Goal: Complete application form

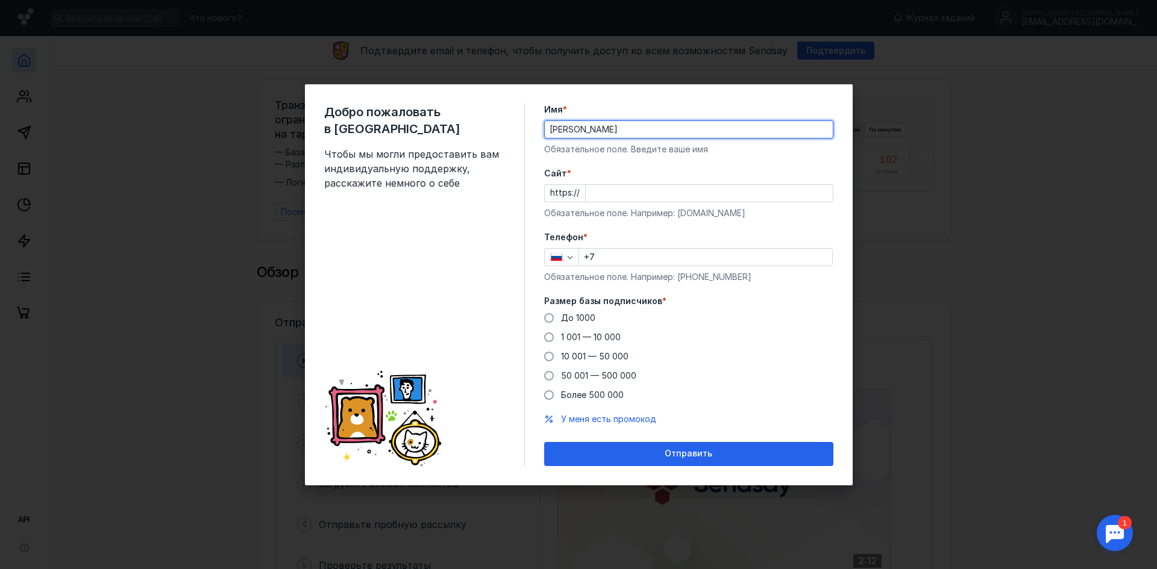
type input "[PERSON_NAME]"
click at [596, 204] on div "Cайт * https:// Обязательное поле. Например: [DOMAIN_NAME]" at bounding box center [688, 193] width 289 height 52
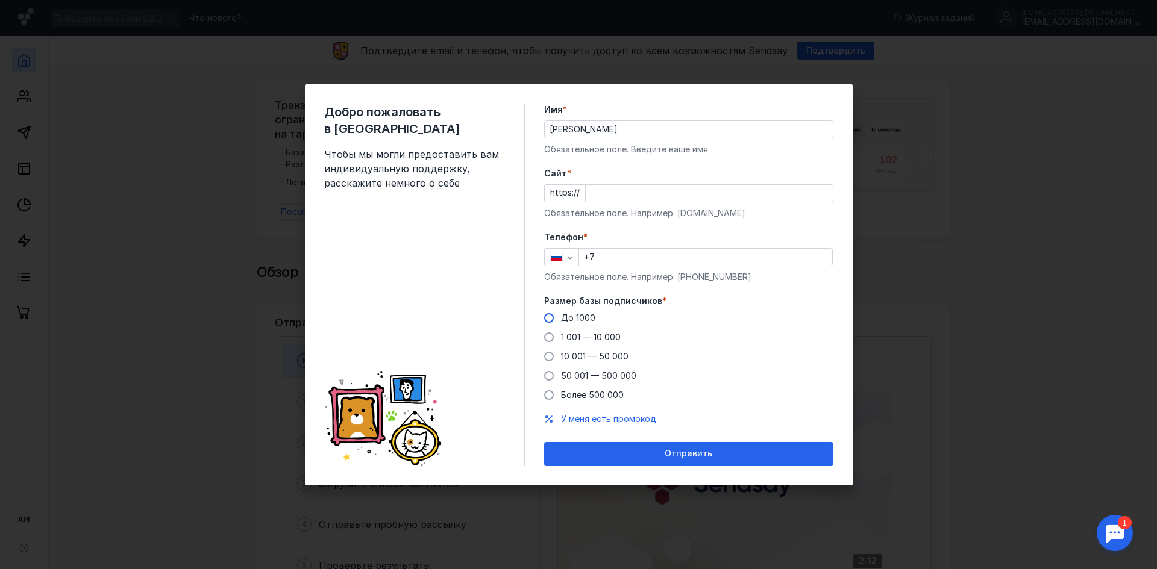
click at [574, 320] on span "До 1000" at bounding box center [578, 318] width 34 height 10
click at [0, 0] on input "До 1000" at bounding box center [0, 0] width 0 height 0
click at [637, 251] on input "+7" at bounding box center [705, 257] width 253 height 17
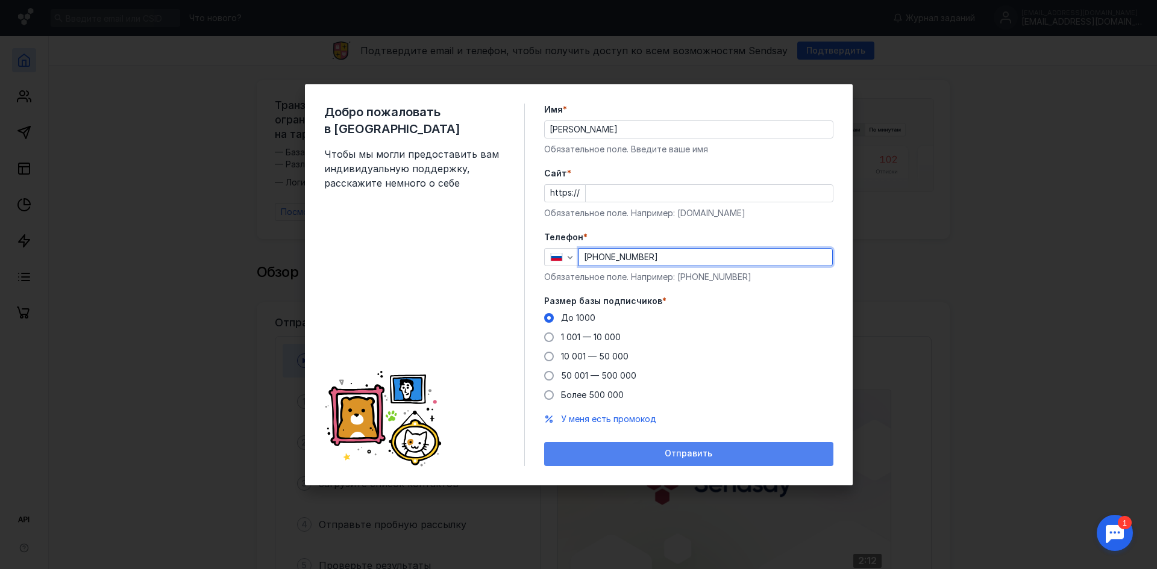
type input "[PHONE_NUMBER]"
click at [645, 458] on div "Отправить" at bounding box center [688, 454] width 277 height 10
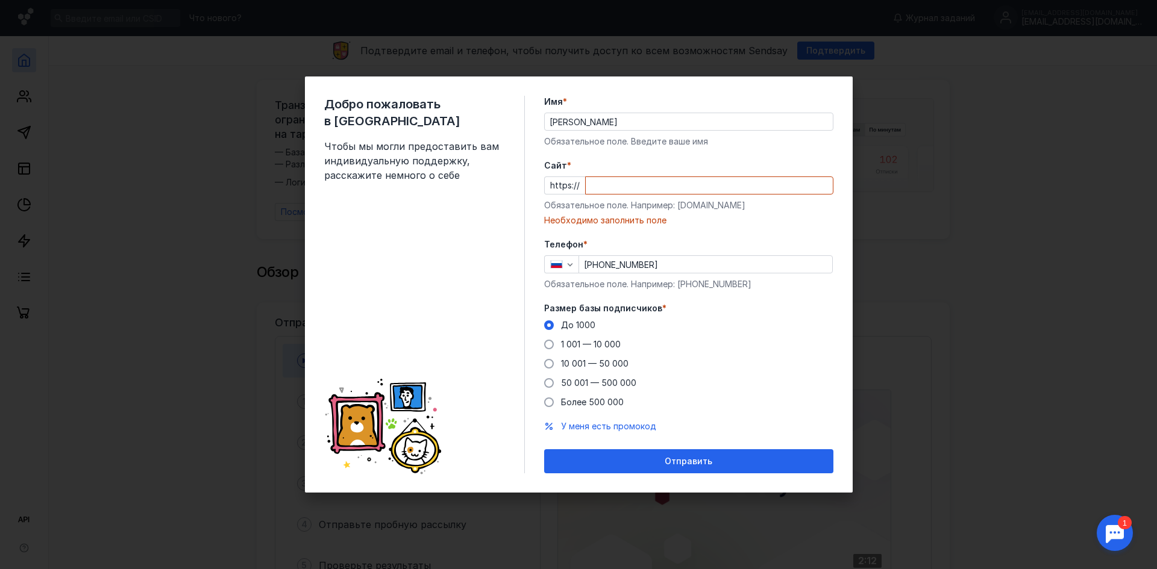
click at [615, 183] on input "Cайт *" at bounding box center [709, 185] width 247 height 17
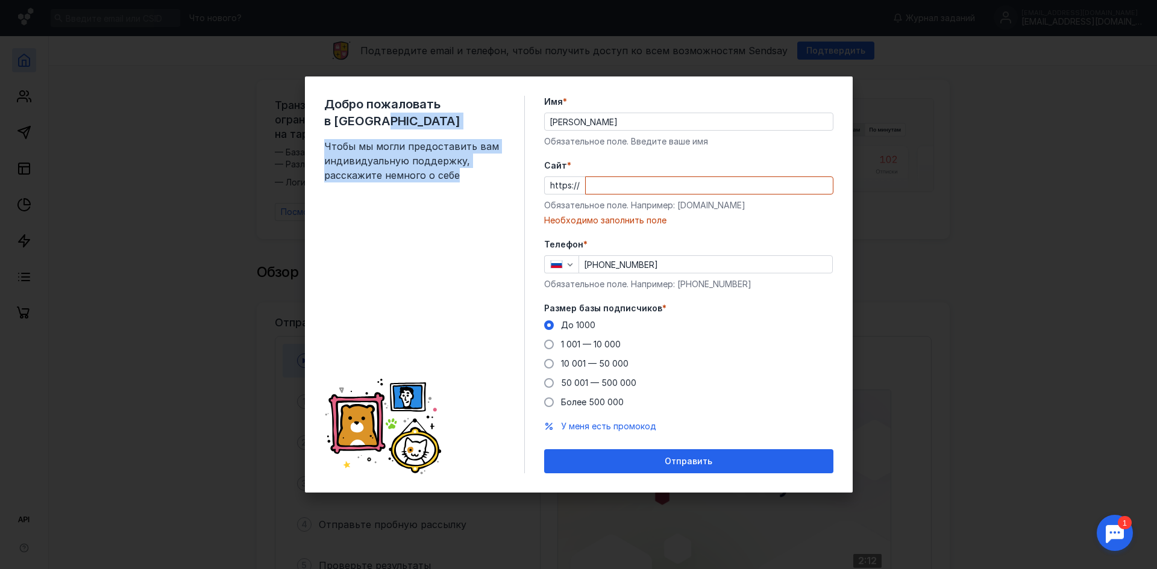
drag, startPoint x: 501, startPoint y: 92, endPoint x: 464, endPoint y: 163, distance: 80.0
click at [463, 161] on div "Добро пожаловать в Sendsay Чтобы мы могли предоставить вам индивидуальную подде…" at bounding box center [579, 285] width 548 height 416
drag, startPoint x: 490, startPoint y: 221, endPoint x: 520, endPoint y: 216, distance: 30.5
click at [491, 221] on div "Добро пожаловать в Sendsay Чтобы мы могли предоставить вам индивидуальную подде…" at bounding box center [424, 285] width 201 height 378
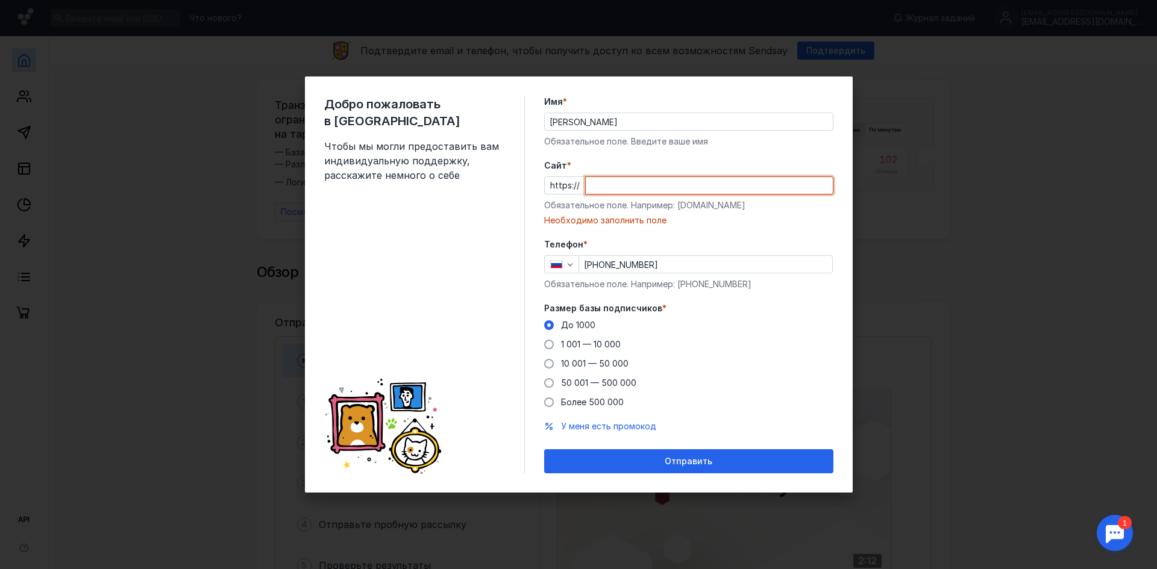
click at [621, 193] on input "Cайт *" at bounding box center [709, 185] width 247 height 17
drag, startPoint x: 852, startPoint y: 137, endPoint x: 813, endPoint y: 158, distance: 44.8
click at [831, 143] on div "Добро пожаловать в Sendsay Чтобы мы могли предоставить вам индивидуальную подде…" at bounding box center [579, 285] width 548 height 416
click at [653, 180] on input "Cайт *" at bounding box center [709, 185] width 247 height 17
click at [628, 184] on input "Cайт *" at bounding box center [709, 185] width 247 height 17
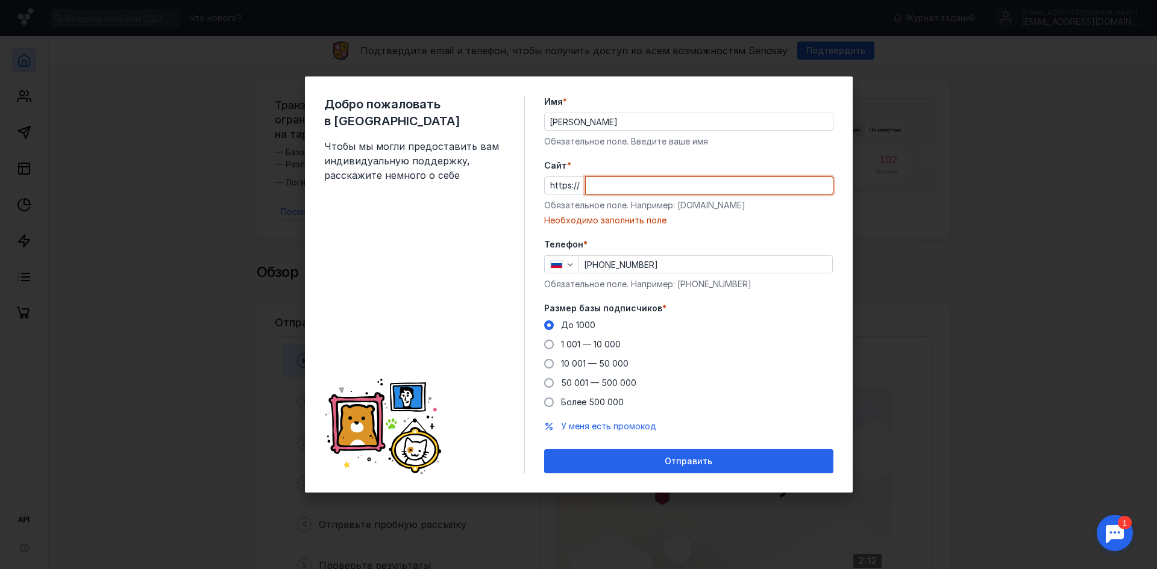
paste input "[PERSON_NAME][DOMAIN_NAME]"
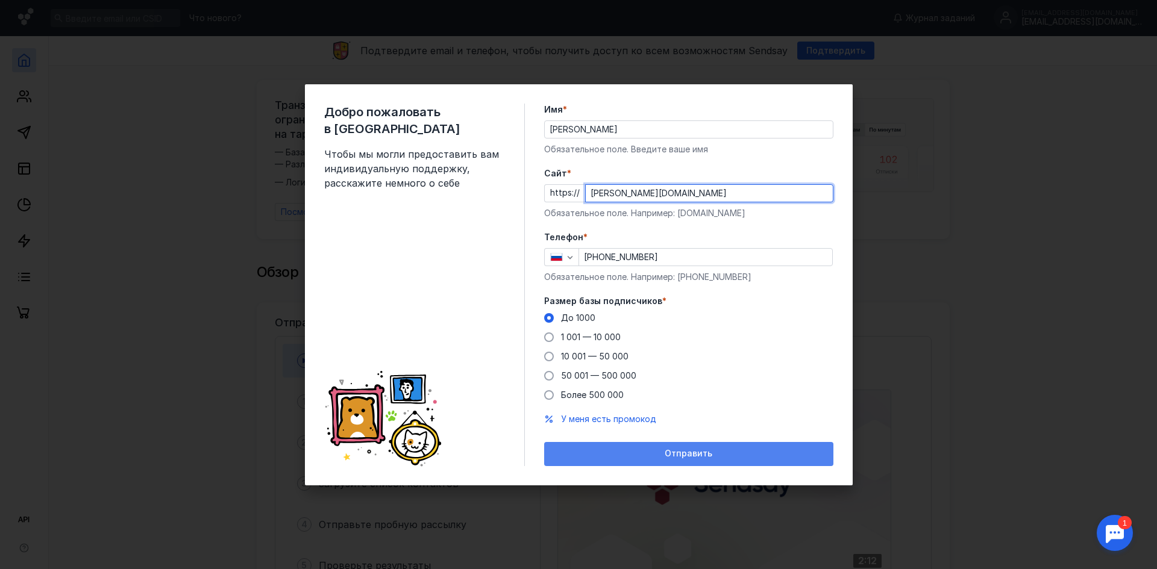
type input "[PERSON_NAME][DOMAIN_NAME]"
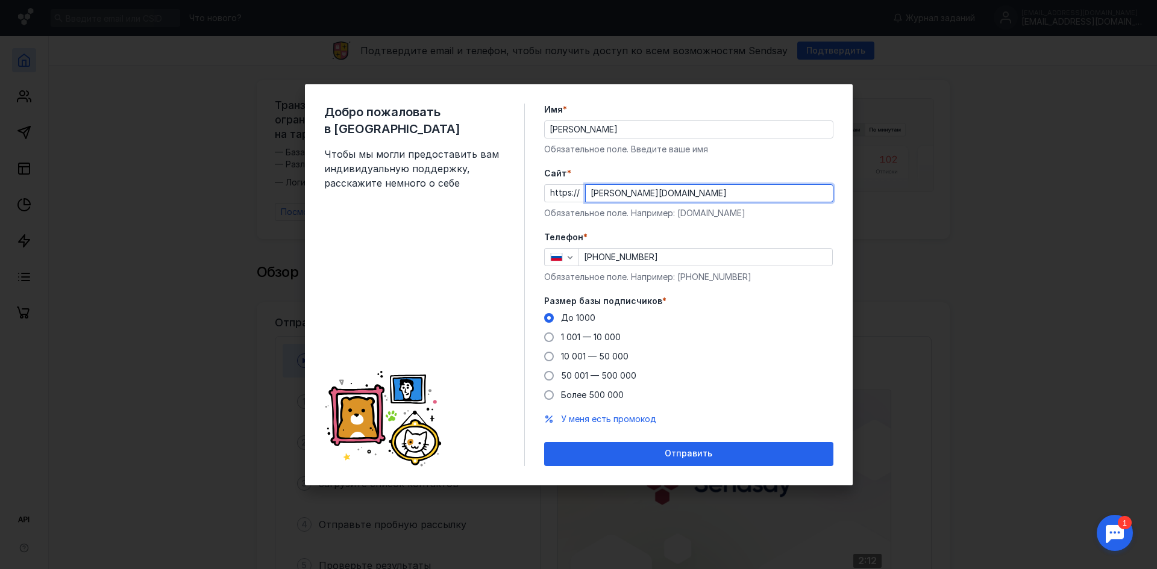
click at [725, 463] on div "Отправить" at bounding box center [688, 454] width 289 height 24
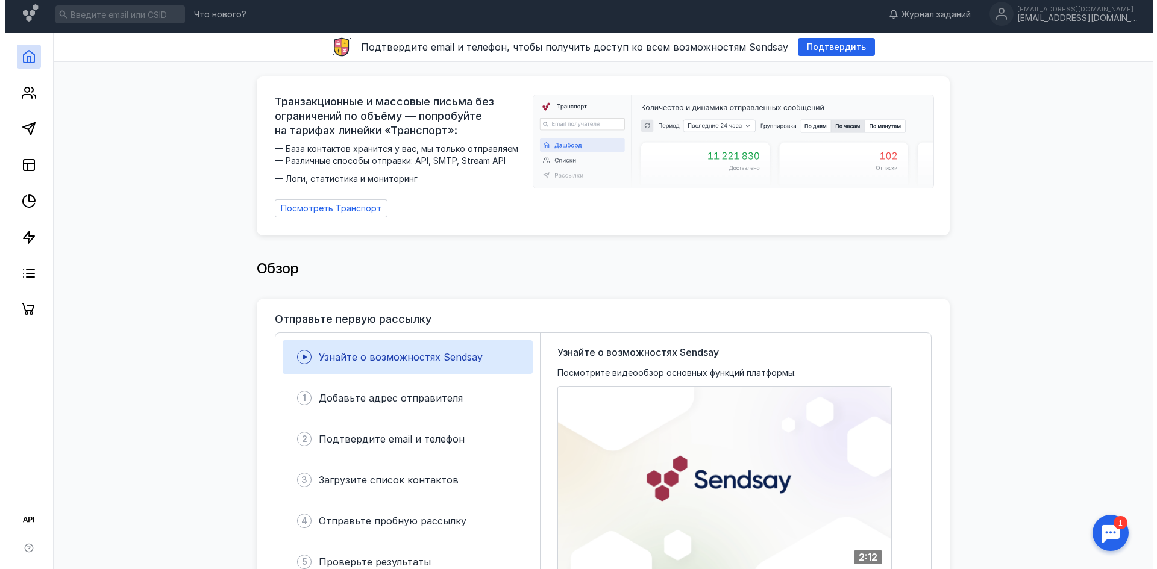
scroll to position [60, 0]
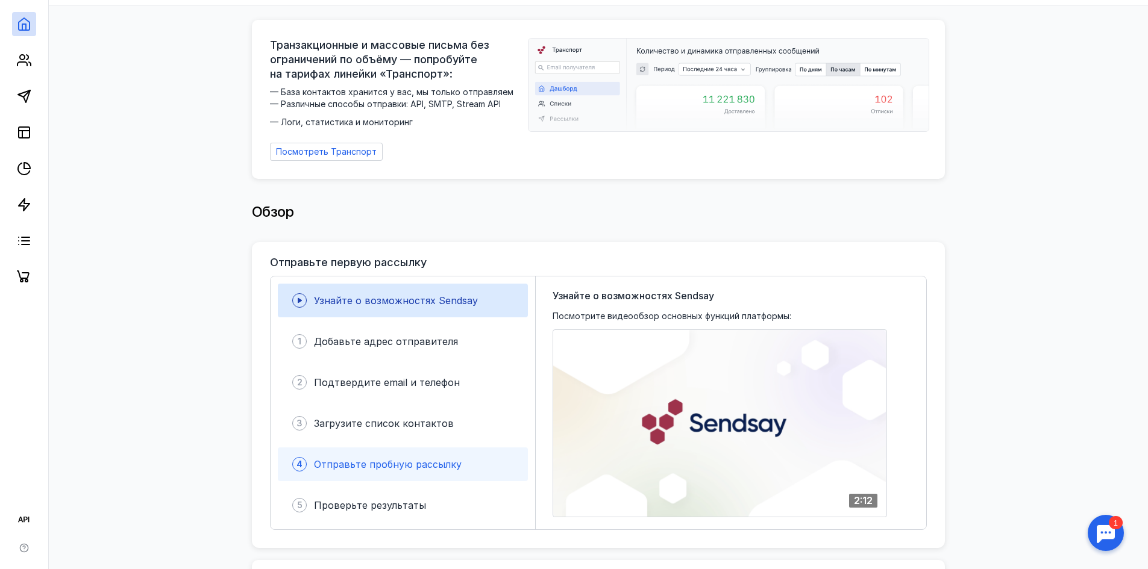
click at [458, 460] on div "4 Отправьте пробную рассылку" at bounding box center [403, 465] width 250 height 34
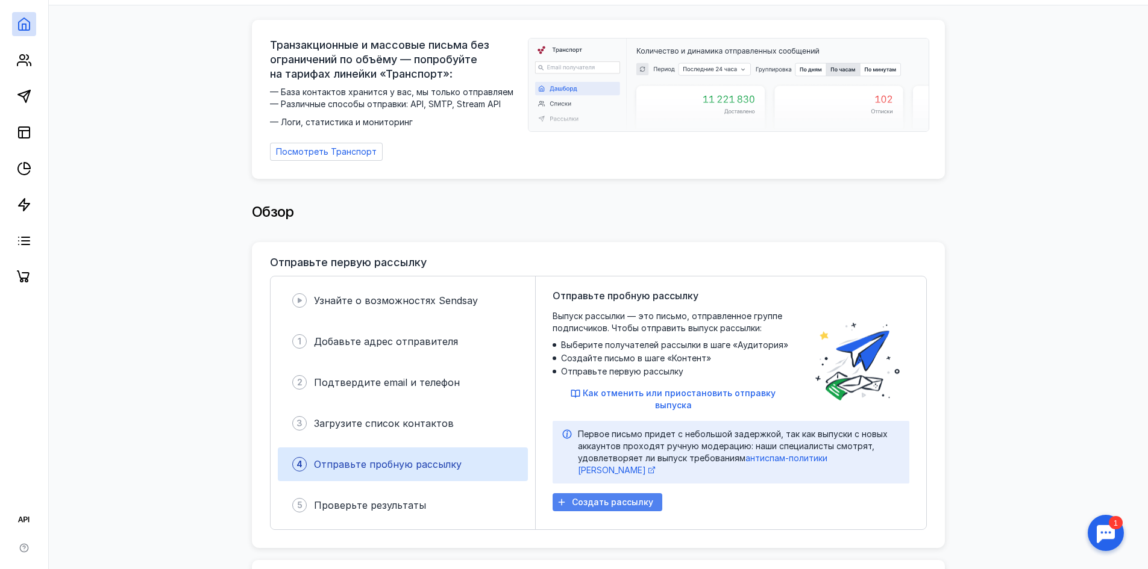
click at [635, 498] on span "Создать рассылку" at bounding box center [612, 503] width 81 height 10
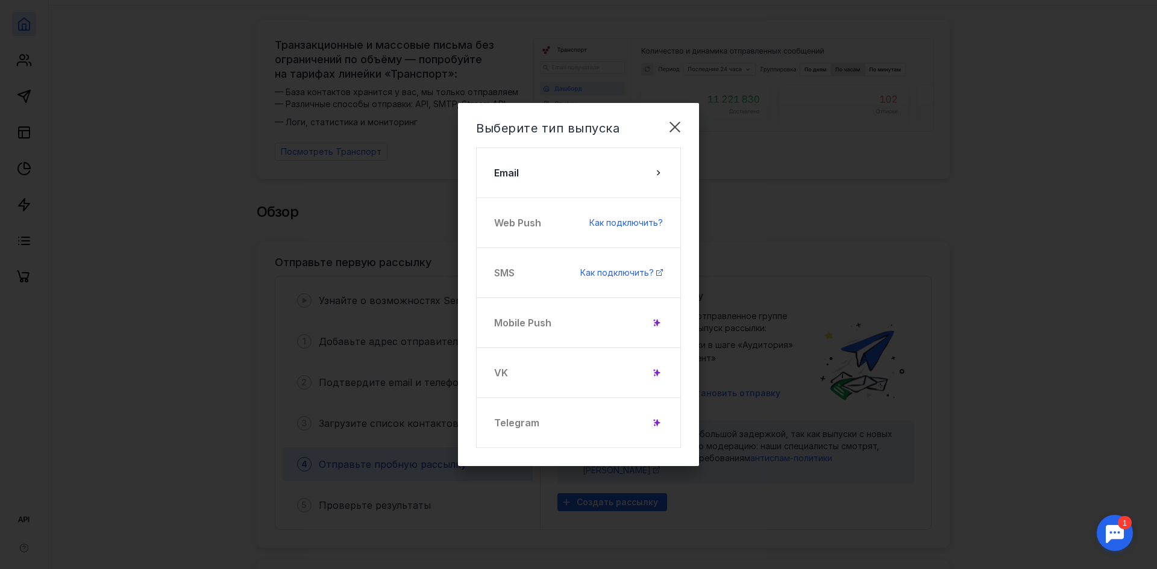
click at [652, 429] on div "Telegram" at bounding box center [578, 423] width 205 height 51
click at [513, 418] on div "Telegram" at bounding box center [578, 423] width 205 height 51
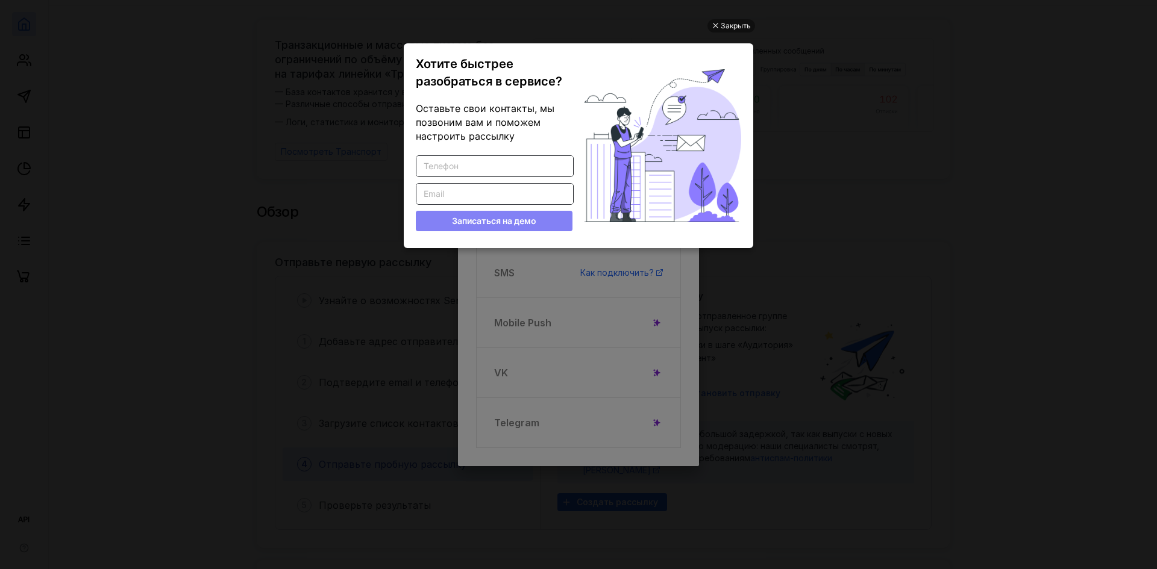
scroll to position [0, 0]
click at [737, 26] on div "Закрыть" at bounding box center [736, 25] width 30 height 13
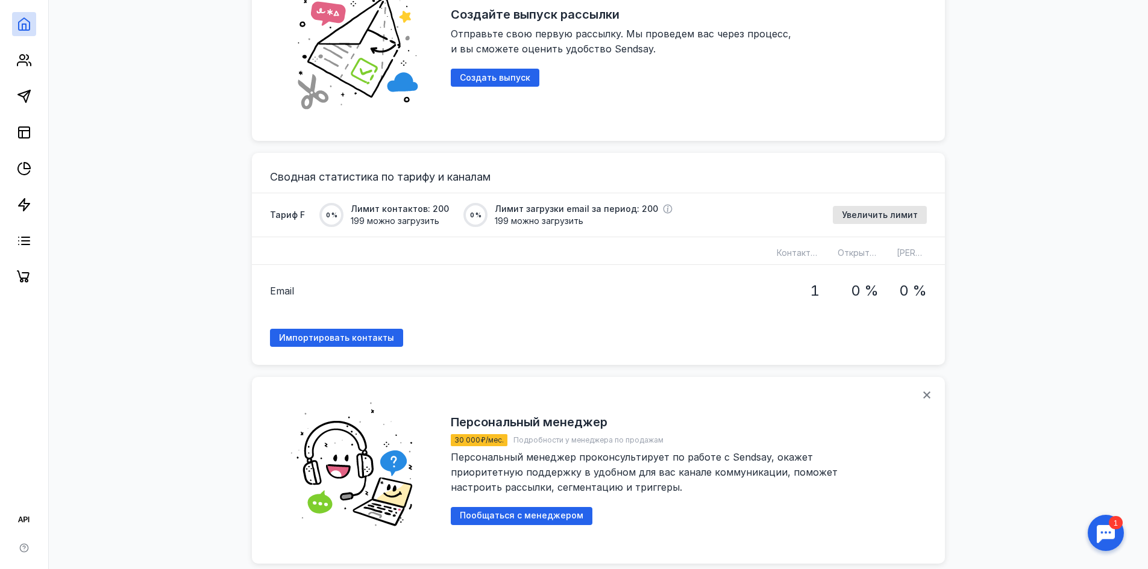
scroll to position [723, 0]
